Goal: Find specific page/section: Find specific page/section

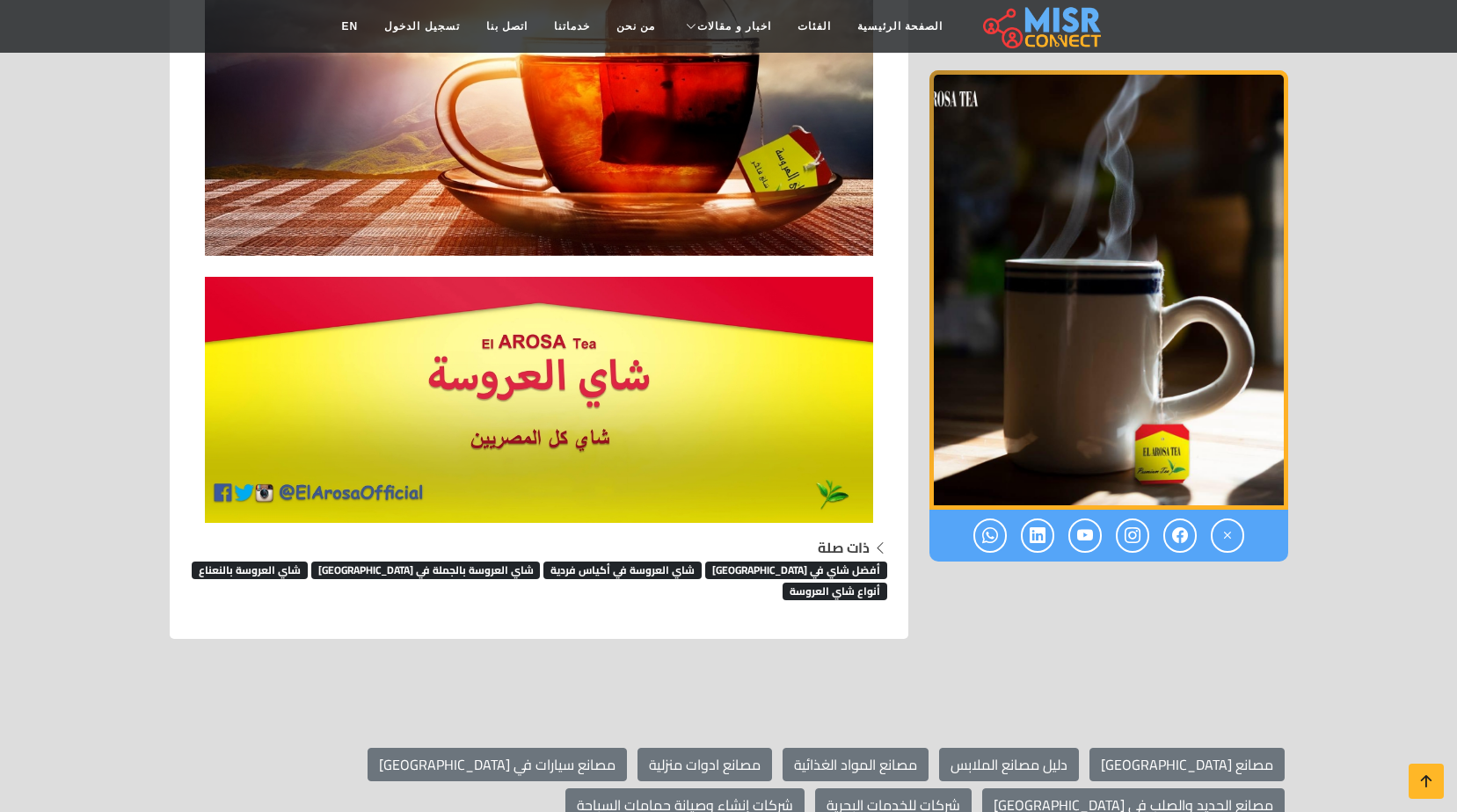
scroll to position [3610, 0]
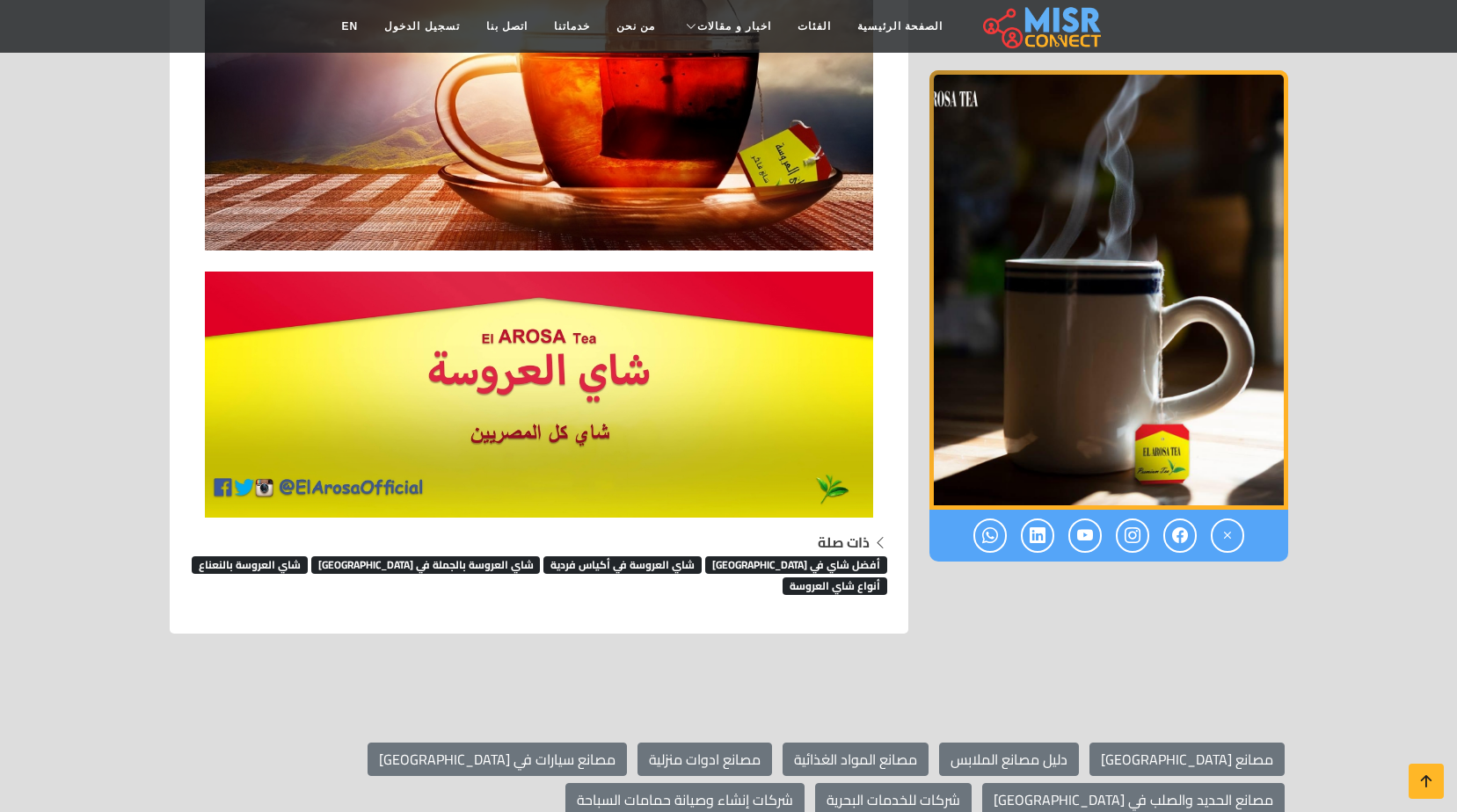
click at [690, 556] on span "شاي العروسة في أكياس فردية" at bounding box center [622, 565] width 158 height 18
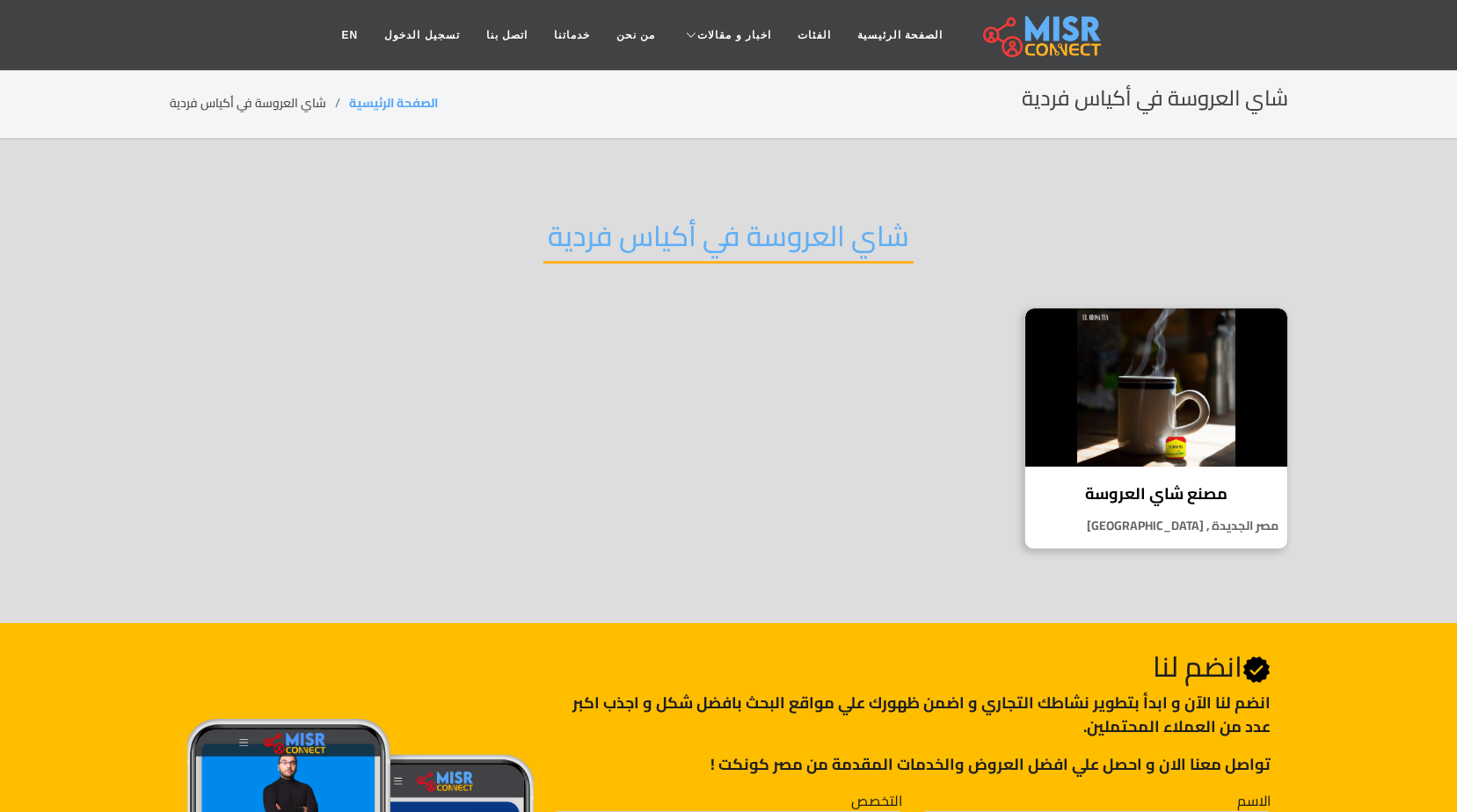
click at [740, 256] on h2 "شاي العروسة في أكياس فردية" at bounding box center [728, 242] width 370 height 45
click at [749, 243] on h2 "شاي العروسة في أكياس فردية" at bounding box center [728, 242] width 370 height 45
click at [753, 242] on h2 "شاي العروسة في أكياس فردية" at bounding box center [728, 242] width 370 height 45
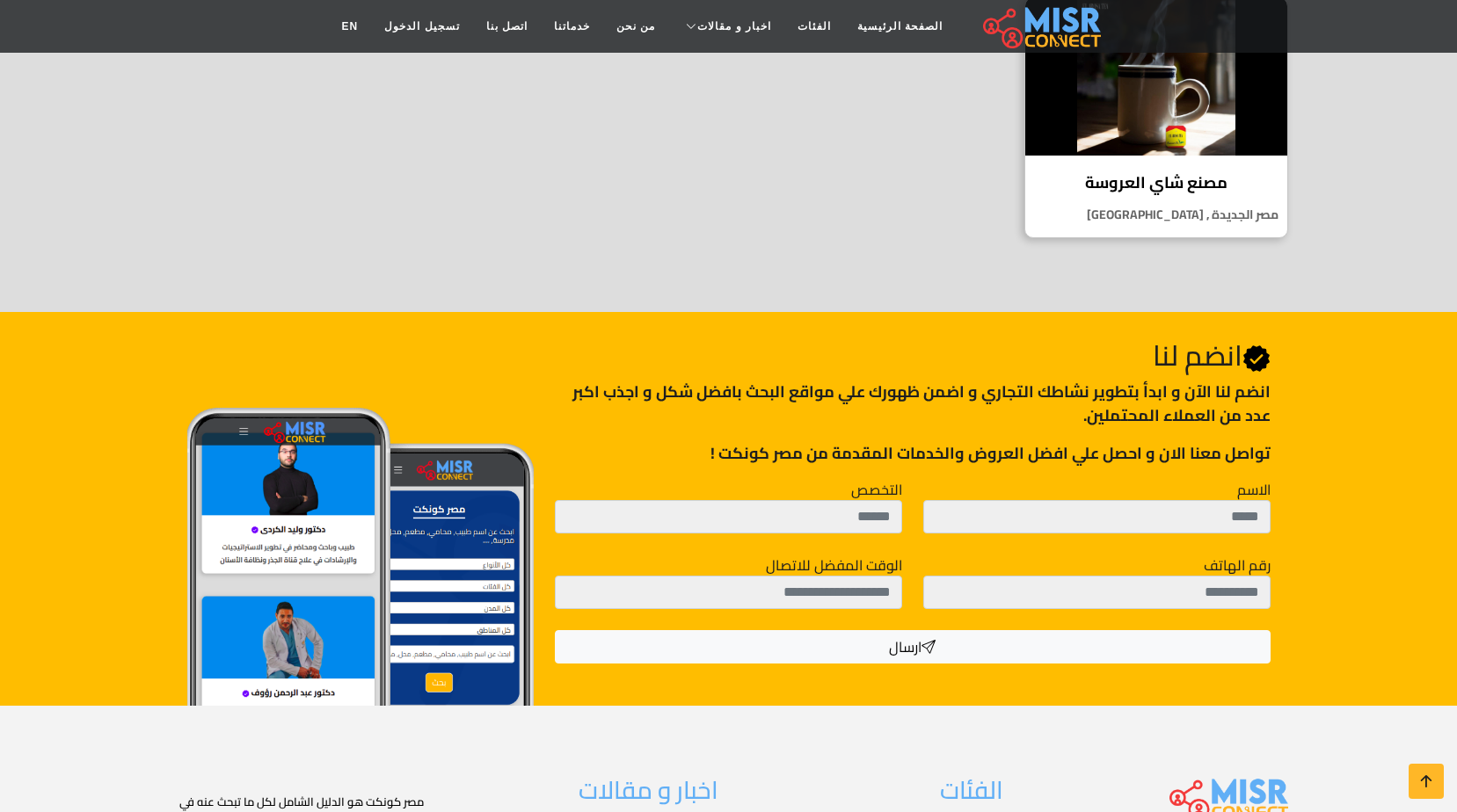
scroll to position [561, 0]
